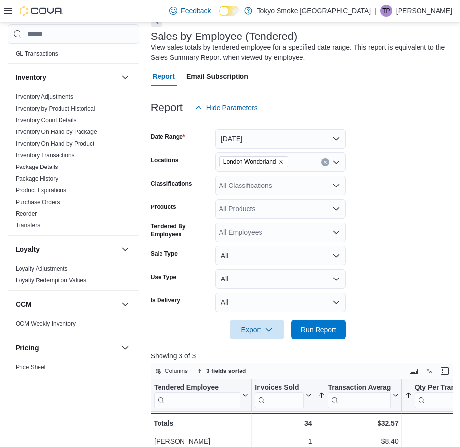
scroll to position [146, 0]
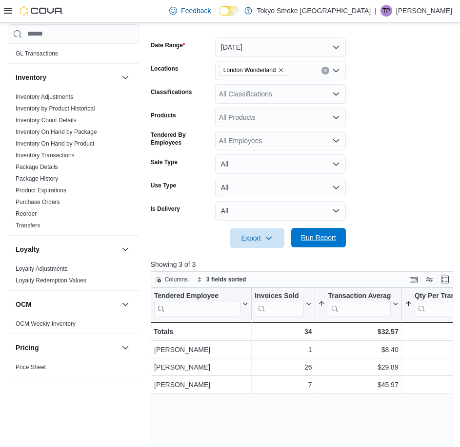
click at [326, 241] on span "Run Report" at bounding box center [318, 238] width 35 height 10
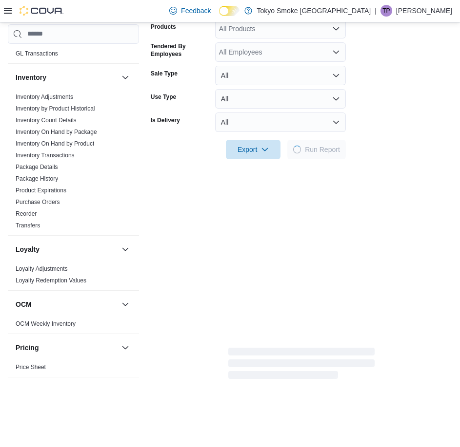
scroll to position [244, 0]
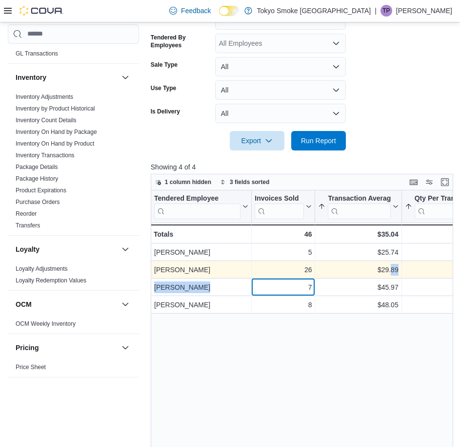
drag, startPoint x: 292, startPoint y: 290, endPoint x: 390, endPoint y: 274, distance: 99.8
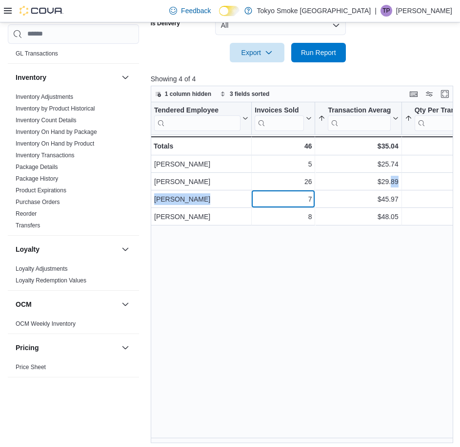
scroll to position [336, 0]
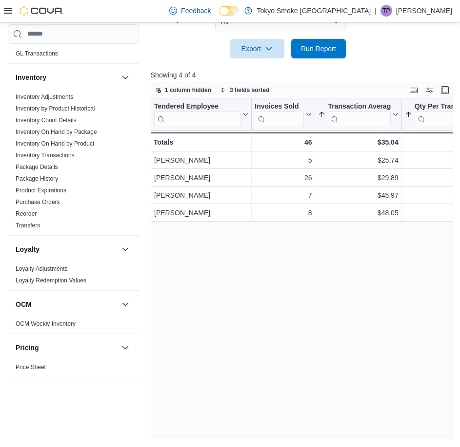
click at [396, 274] on div "Tendered Employee Click to view column header actions Invoices Sold Click to vi…" at bounding box center [304, 268] width 306 height 341
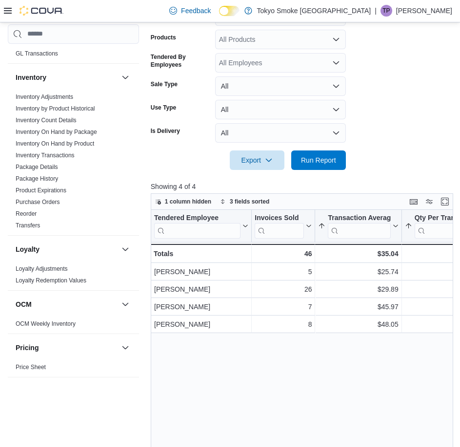
scroll to position [244, 0]
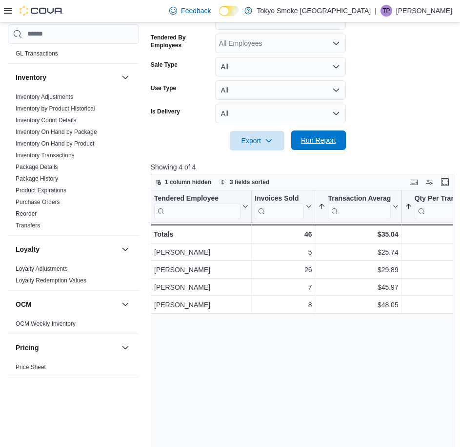
click at [324, 133] on span "Run Report" at bounding box center [318, 140] width 43 height 19
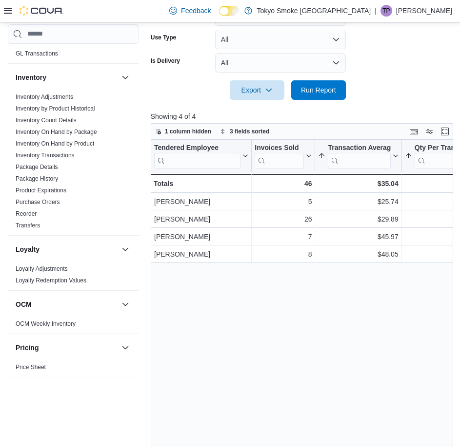
scroll to position [238, 0]
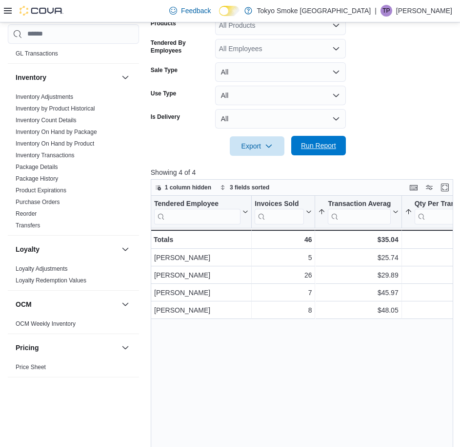
click at [311, 153] on span "Run Report" at bounding box center [318, 145] width 43 height 19
click at [435, 106] on form "Date Range [DATE] Locations [GEOGRAPHIC_DATA] Wonderland Classifications All Cl…" at bounding box center [301, 45] width 301 height 222
click at [304, 151] on span "Run Report" at bounding box center [318, 145] width 43 height 19
drag, startPoint x: 315, startPoint y: 146, endPoint x: 211, endPoint y: 233, distance: 136.3
click at [316, 146] on span "Run Report" at bounding box center [318, 146] width 35 height 10
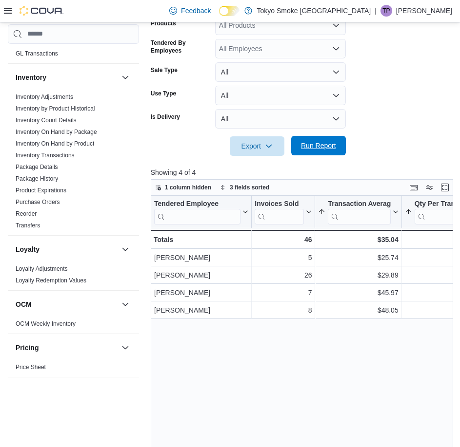
click at [324, 143] on span "Run Report" at bounding box center [318, 146] width 35 height 10
click at [326, 146] on span "Run Report" at bounding box center [318, 146] width 35 height 10
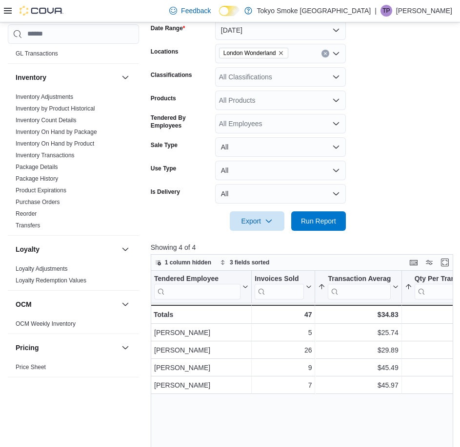
scroll to position [195, 0]
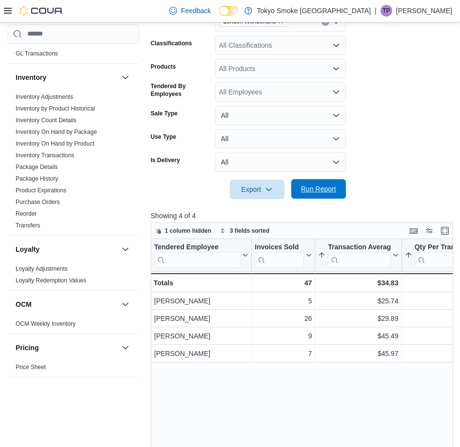
click at [336, 195] on span "Run Report" at bounding box center [318, 188] width 43 height 19
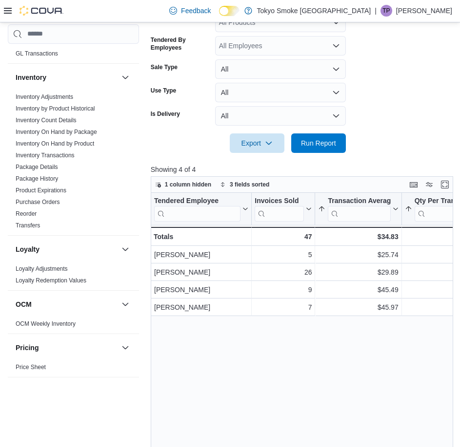
scroll to position [244, 0]
